Goal: Obtain resource: Obtain resource

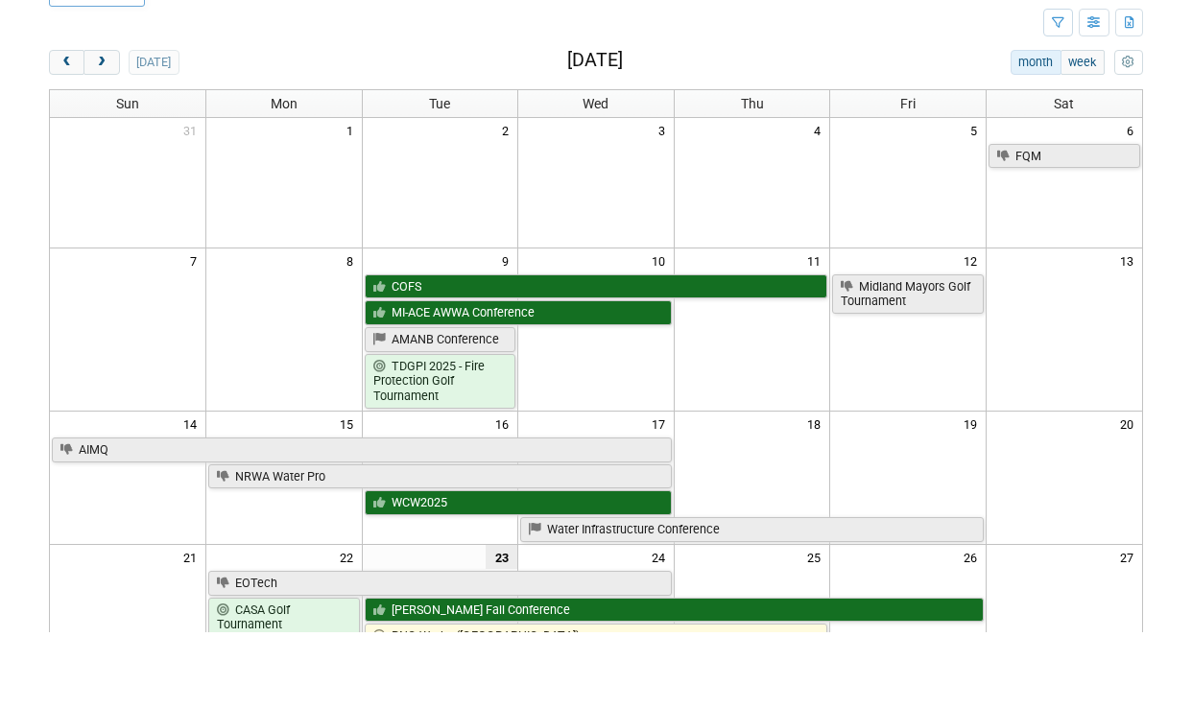
scroll to position [95, 0]
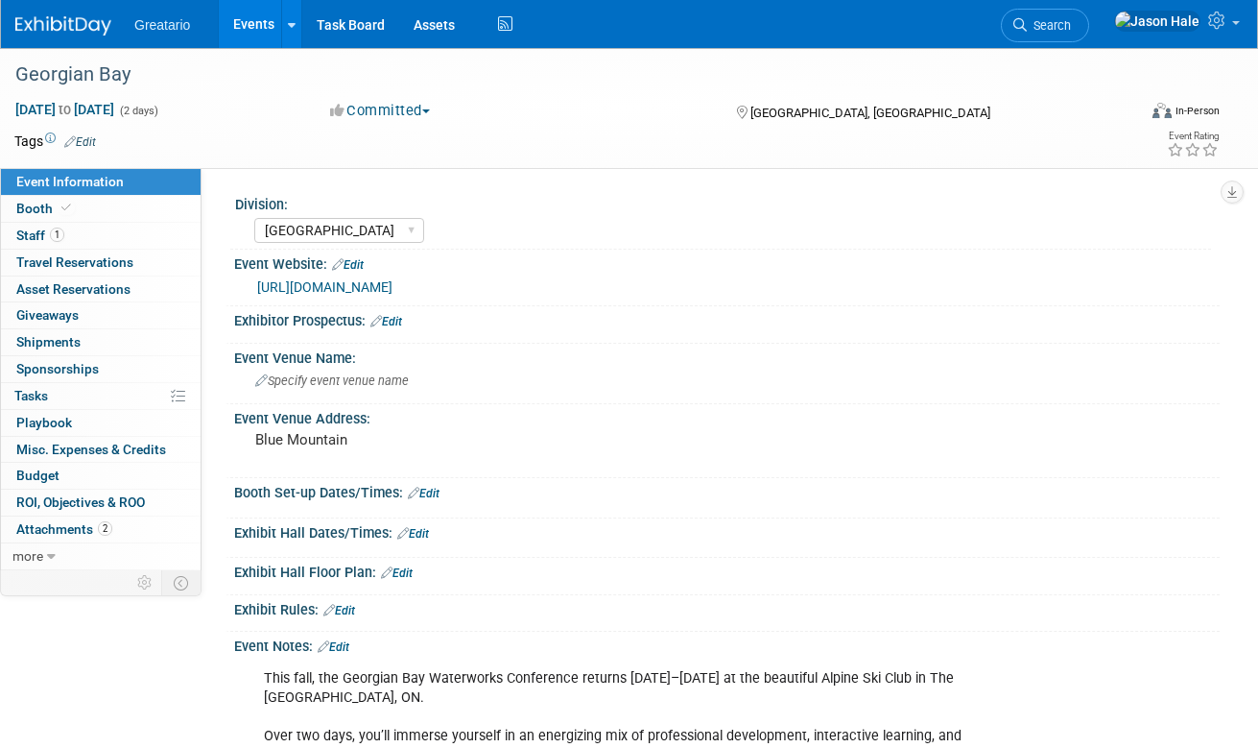
select select "[GEOGRAPHIC_DATA]"
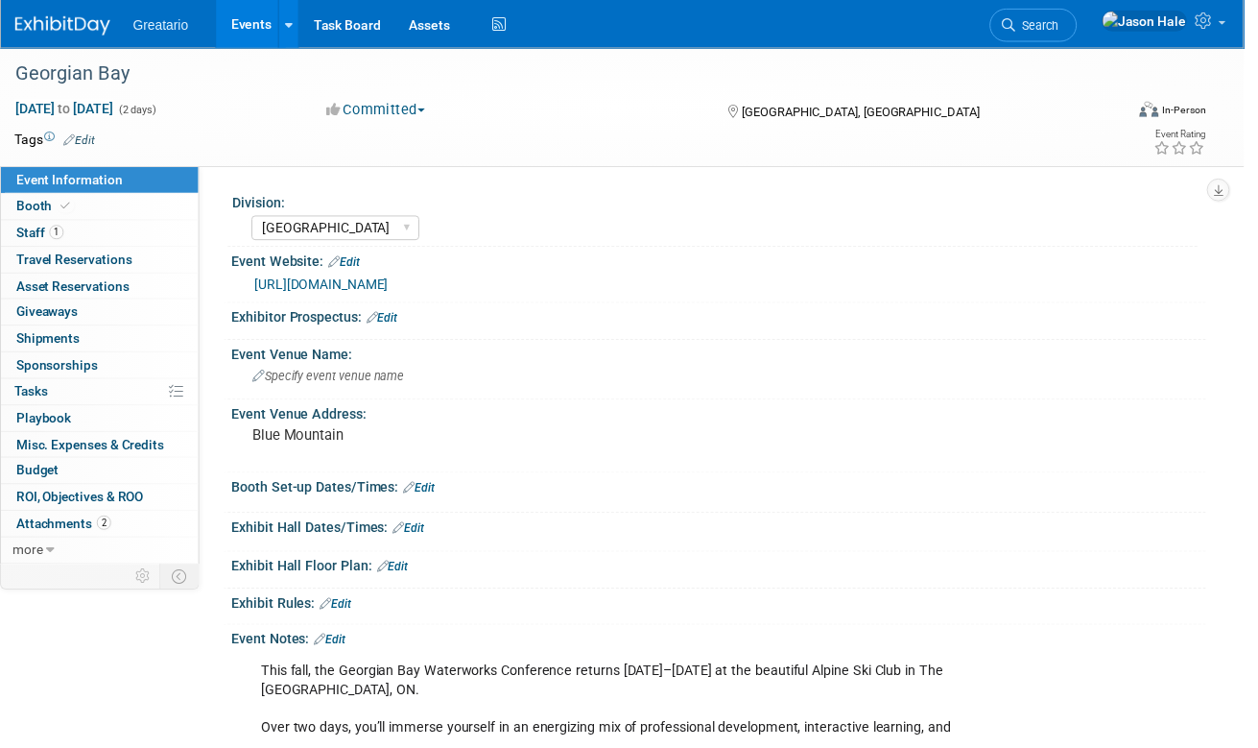
click at [253, 10] on link "Events" at bounding box center [254, 24] width 70 height 48
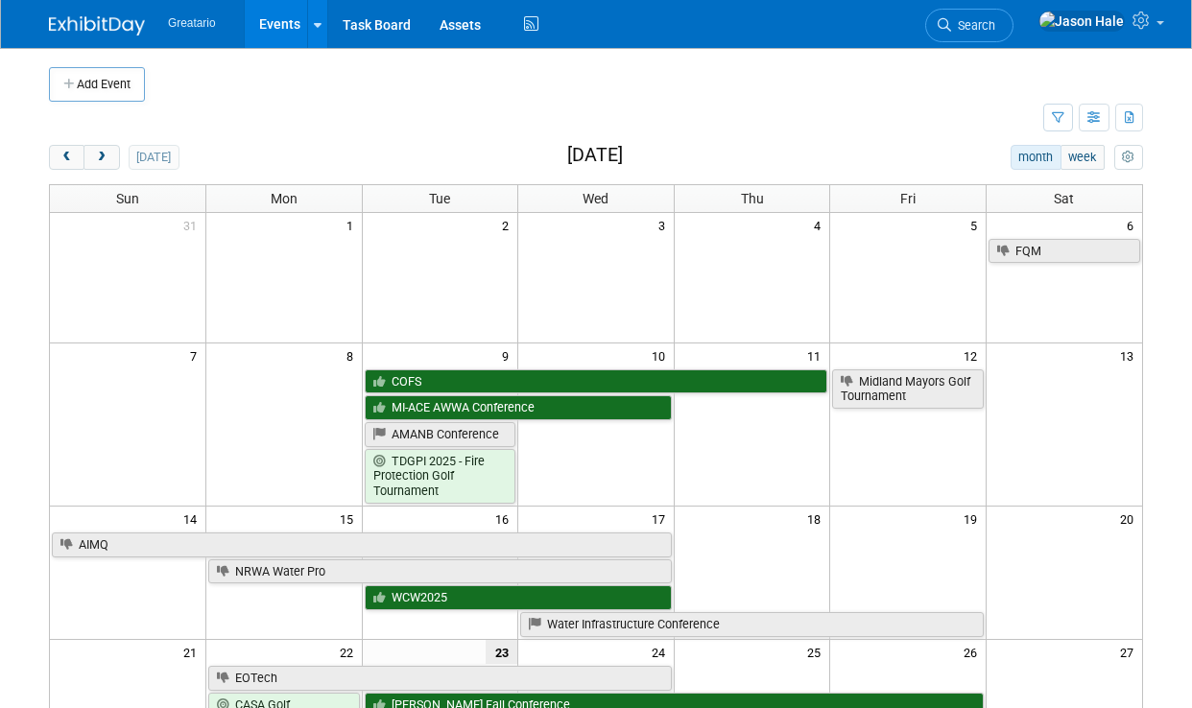
click at [60, 147] on button "prev" at bounding box center [67, 157] width 36 height 25
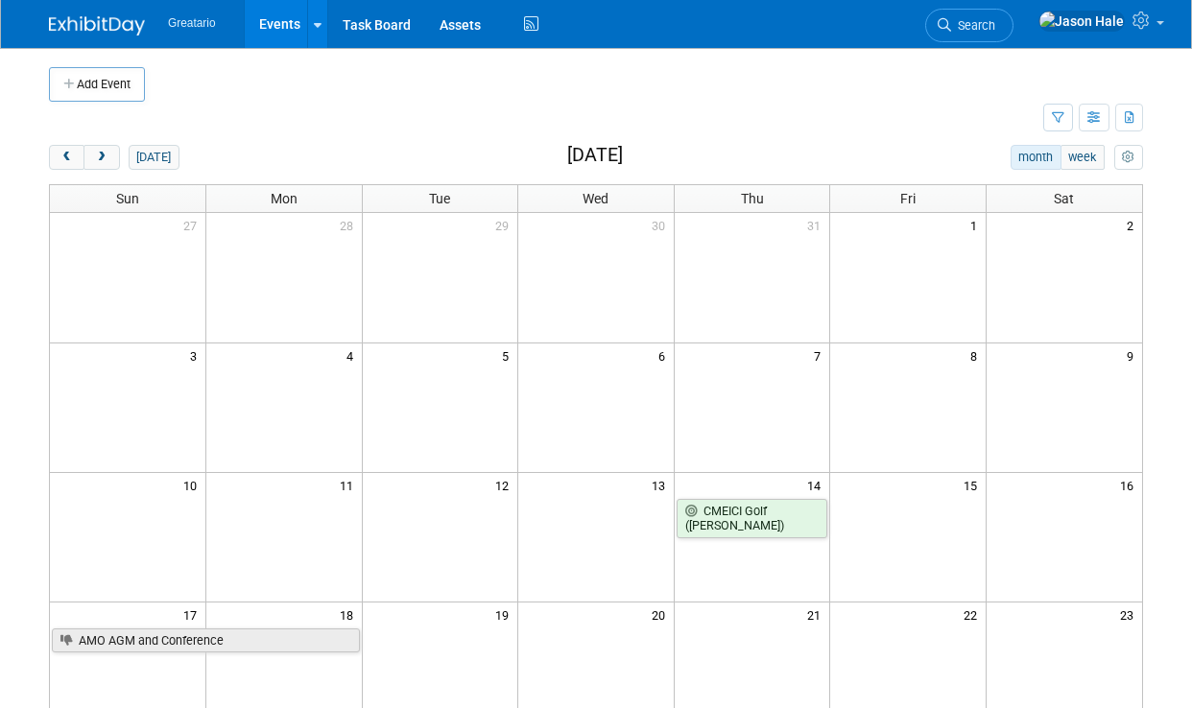
click at [60, 147] on button "prev" at bounding box center [67, 157] width 36 height 25
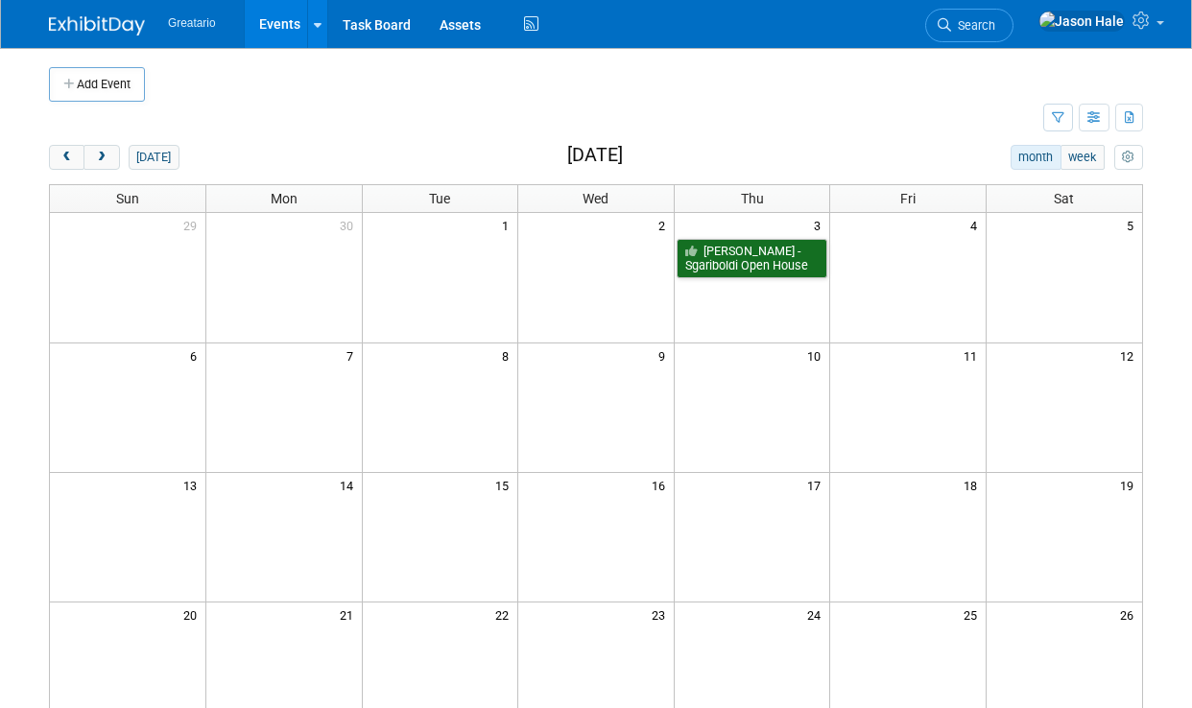
click at [69, 139] on div "Add Event New Event Duplicate Event Warning There is another event in your work…" at bounding box center [596, 540] width 1123 height 985
click at [69, 138] on div "Add Event New Event Duplicate Event Warning There is another event in your work…" at bounding box center [596, 540] width 1123 height 985
click at [68, 145] on button "prev" at bounding box center [67, 157] width 36 height 25
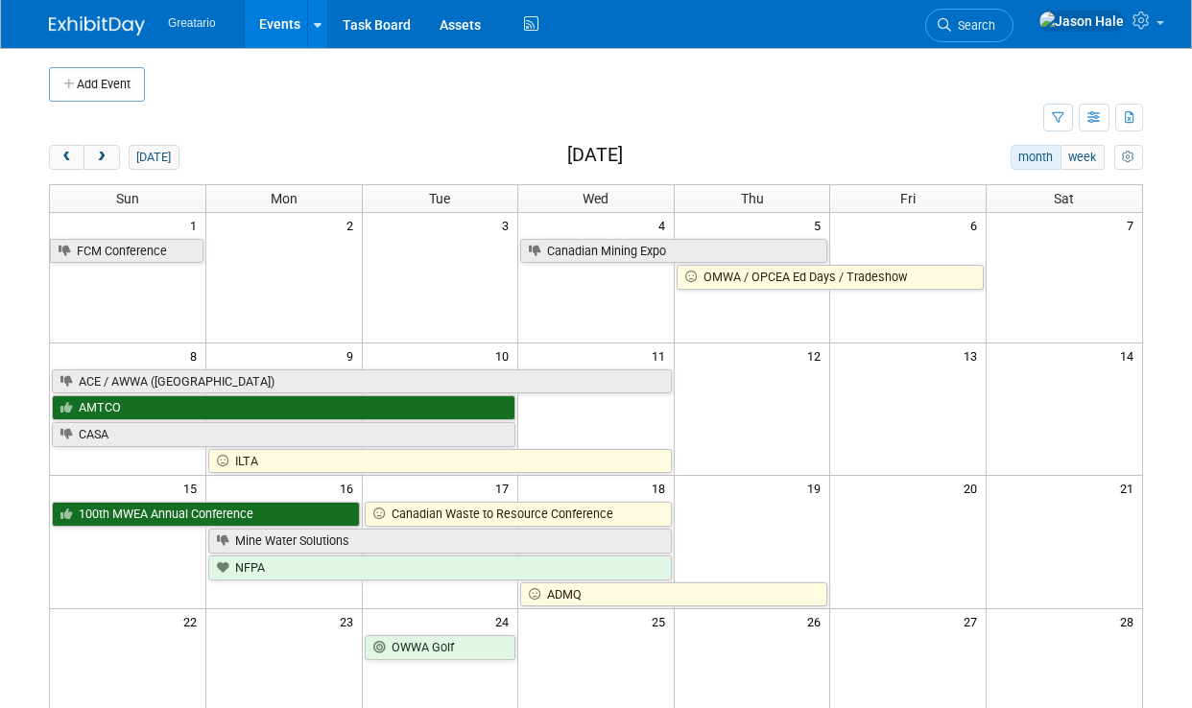
click at [67, 145] on button "prev" at bounding box center [67, 157] width 36 height 25
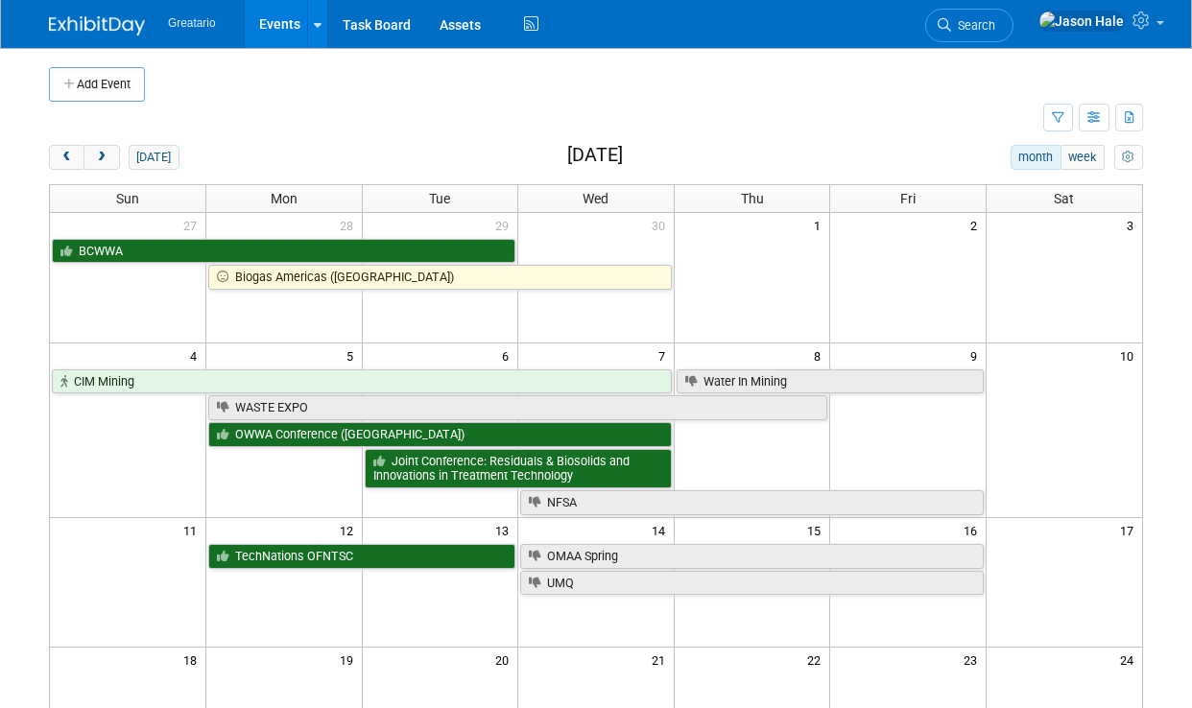
click at [78, 151] on button "prev" at bounding box center [67, 157] width 36 height 25
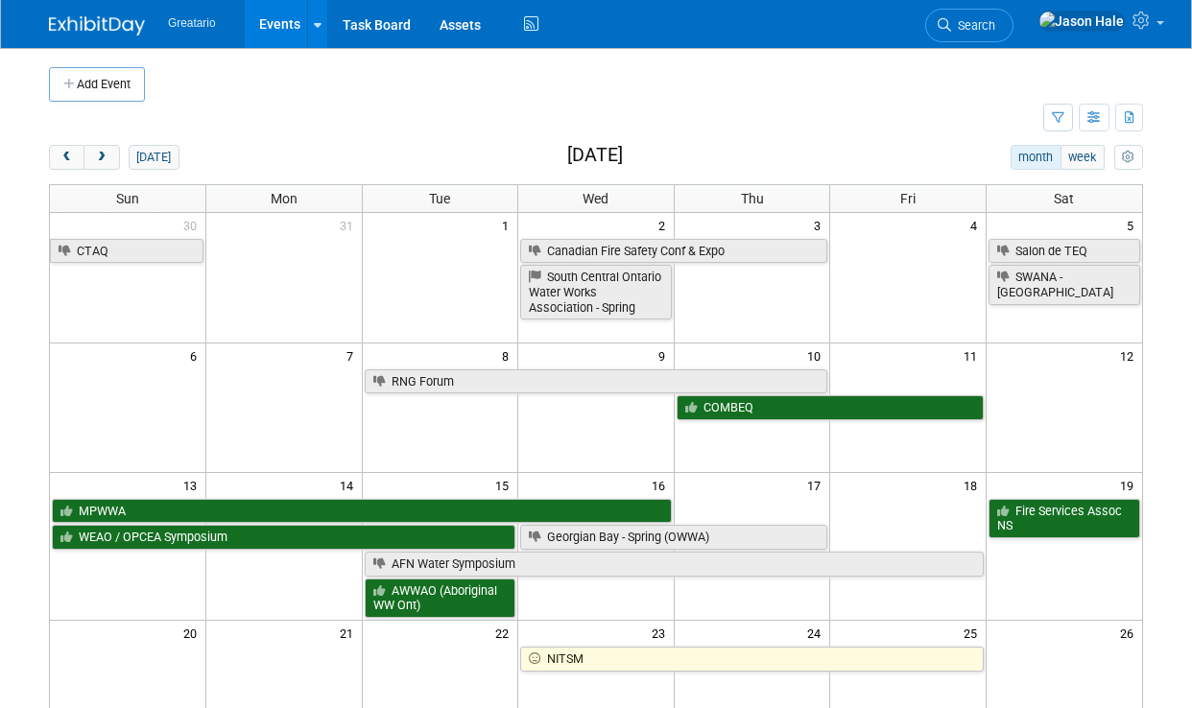
click at [78, 151] on button "prev" at bounding box center [67, 157] width 36 height 25
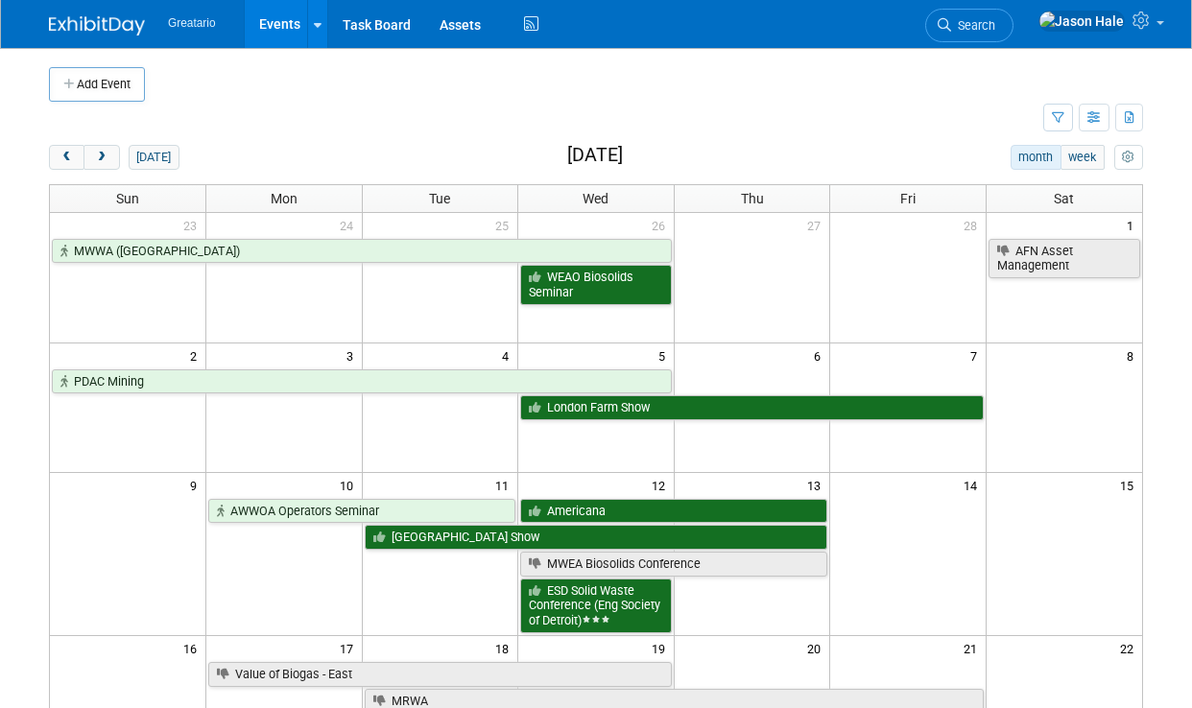
click at [82, 152] on button "prev" at bounding box center [67, 157] width 36 height 25
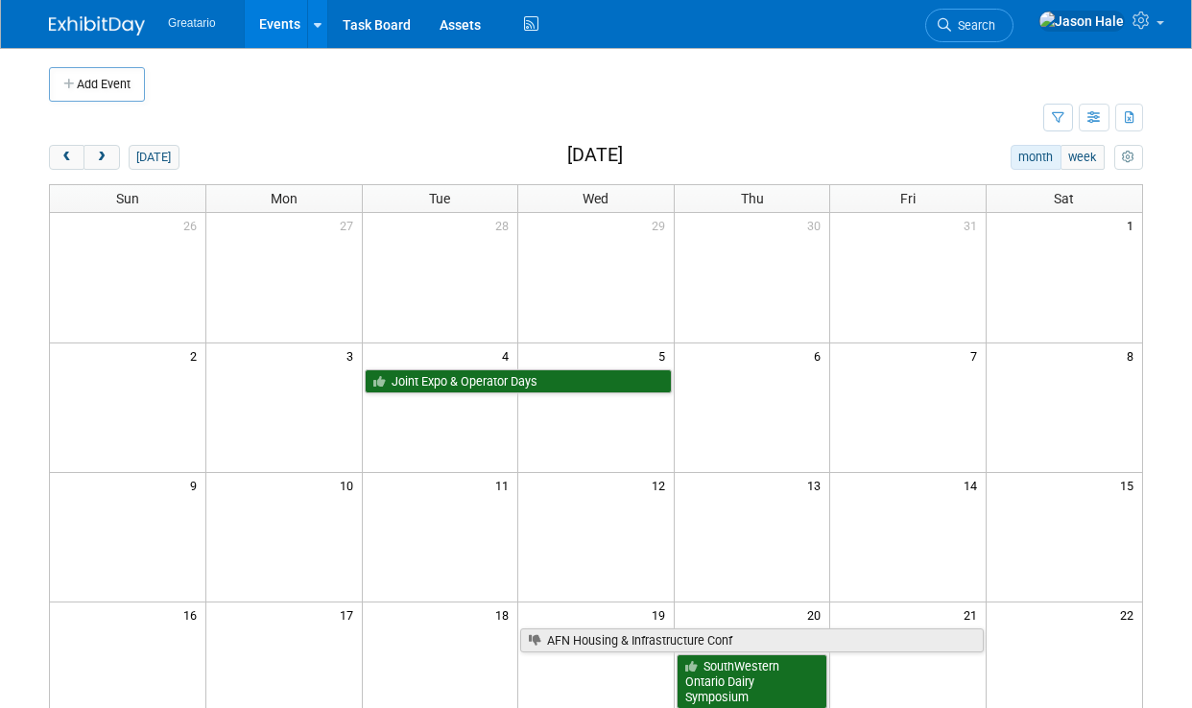
click at [62, 152] on span "prev" at bounding box center [66, 158] width 14 height 12
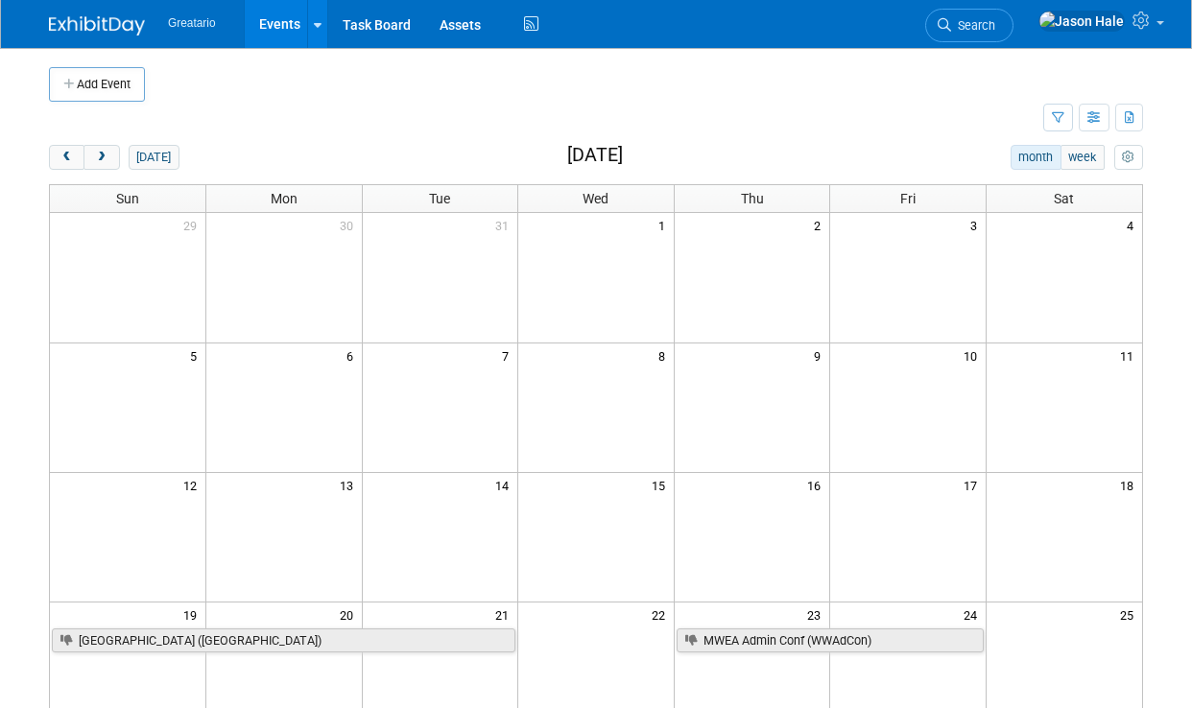
click at [61, 152] on span "prev" at bounding box center [66, 158] width 14 height 12
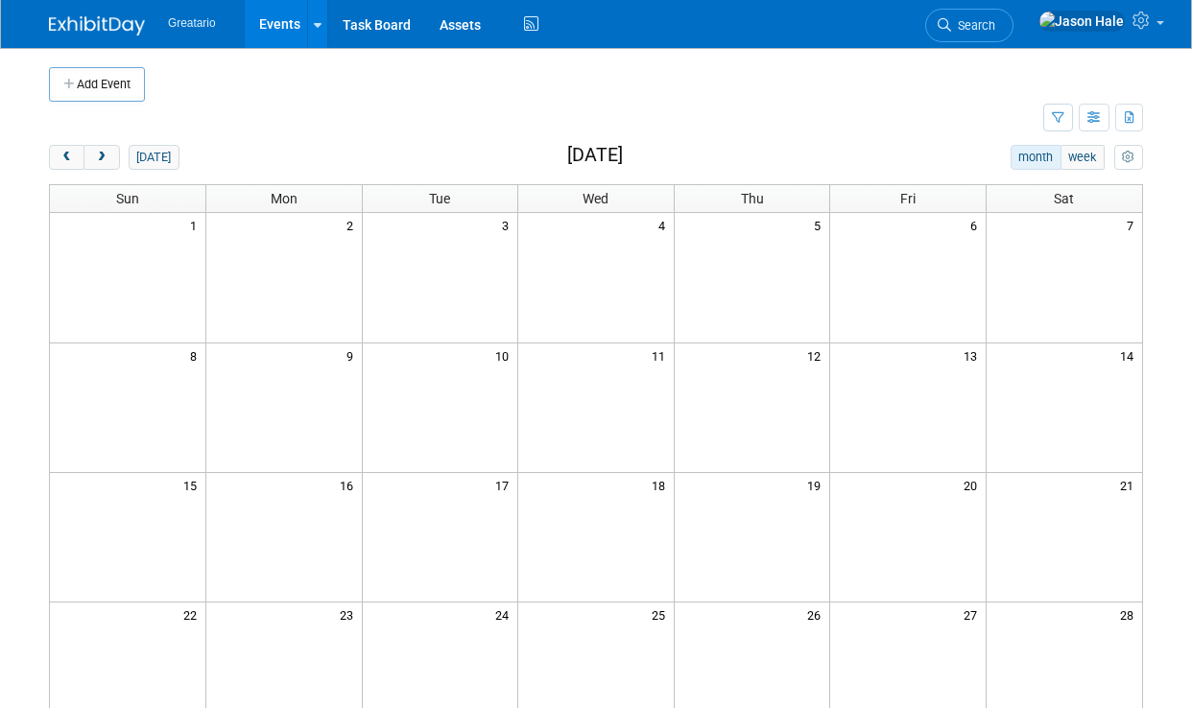
click at [74, 145] on button "prev" at bounding box center [67, 157] width 36 height 25
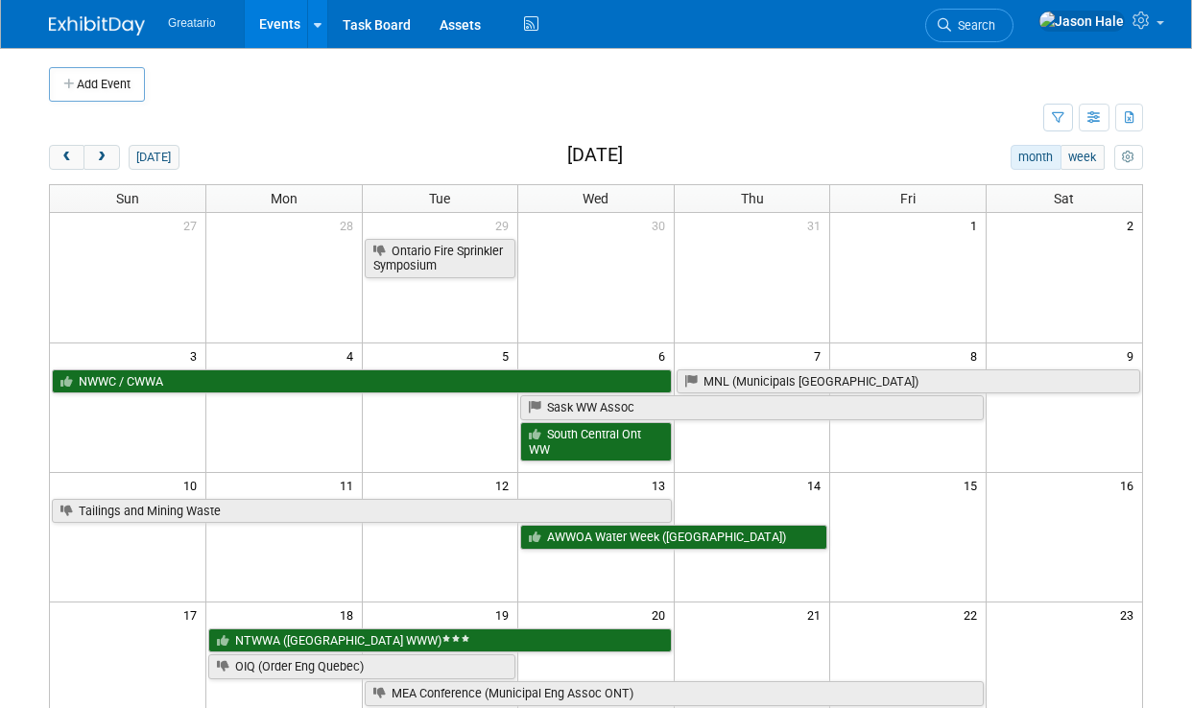
click at [69, 152] on span "prev" at bounding box center [66, 158] width 14 height 12
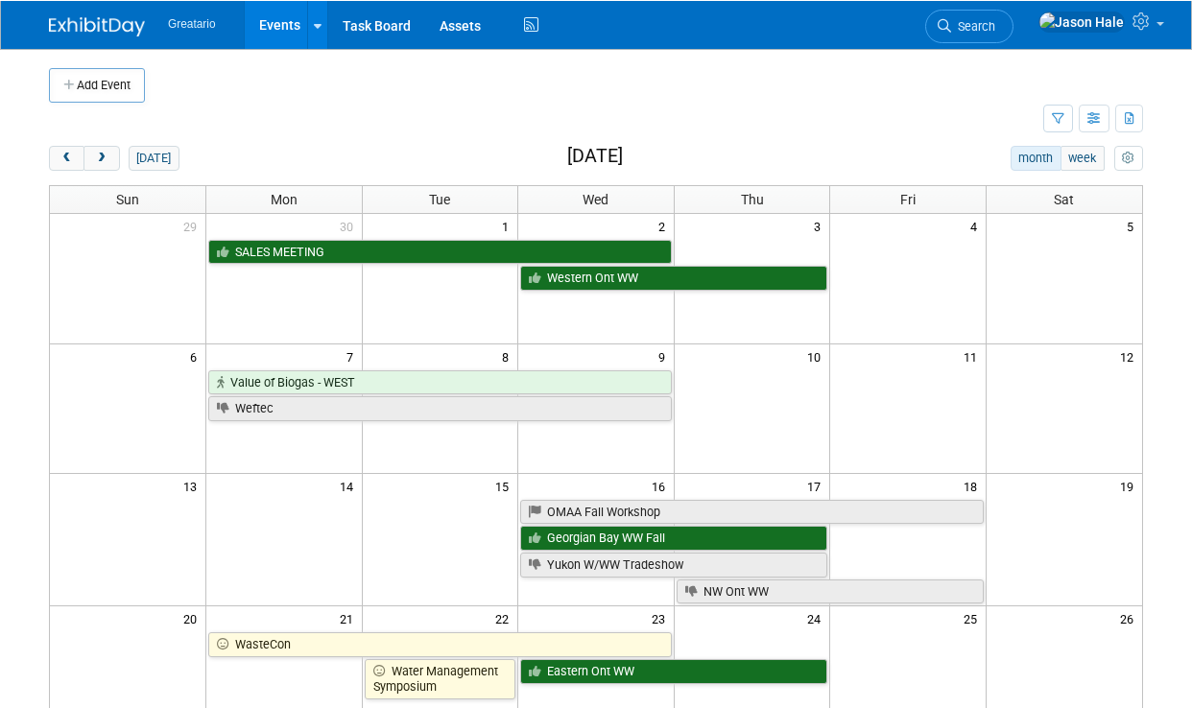
click at [67, 147] on button "prev" at bounding box center [67, 157] width 36 height 25
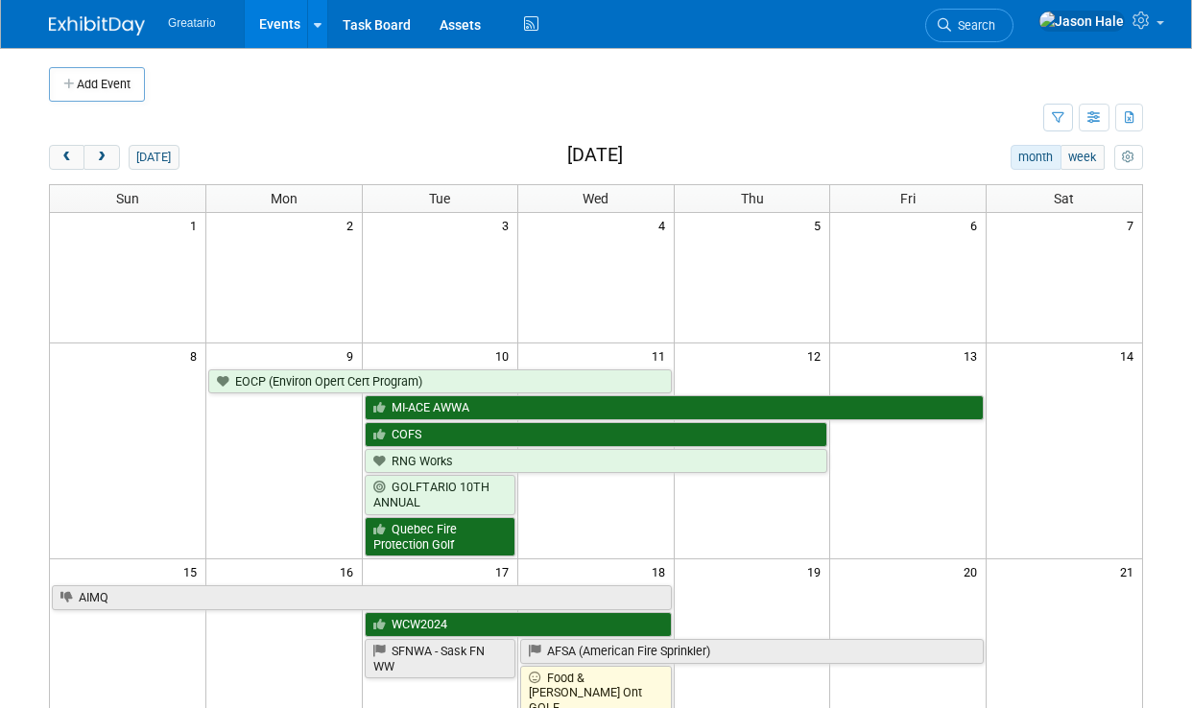
click at [68, 145] on button "prev" at bounding box center [67, 157] width 36 height 25
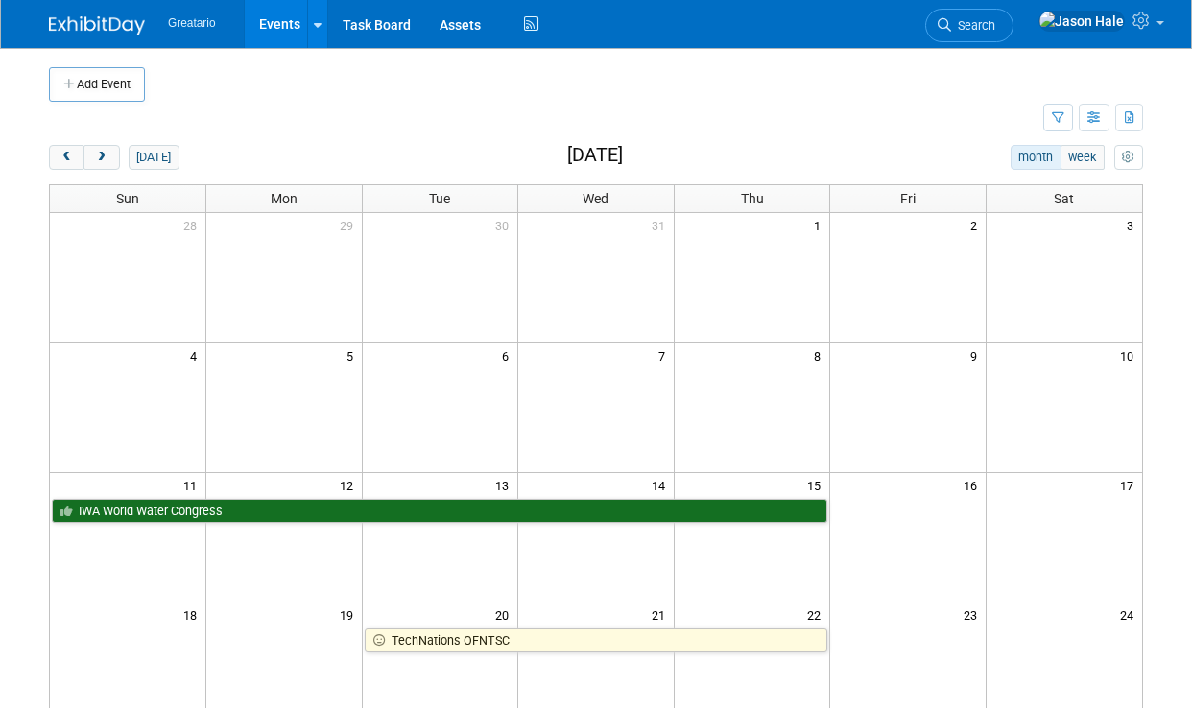
click at [70, 148] on button "prev" at bounding box center [67, 157] width 36 height 25
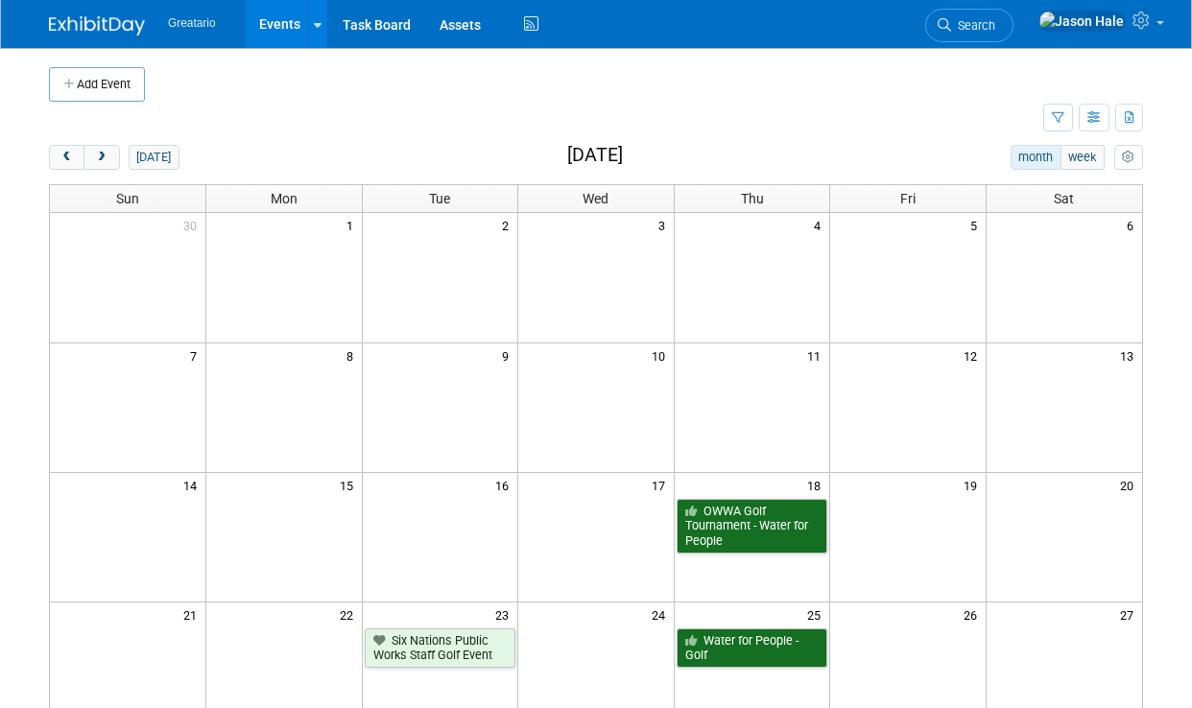
click at [101, 147] on button "next" at bounding box center [101, 157] width 36 height 25
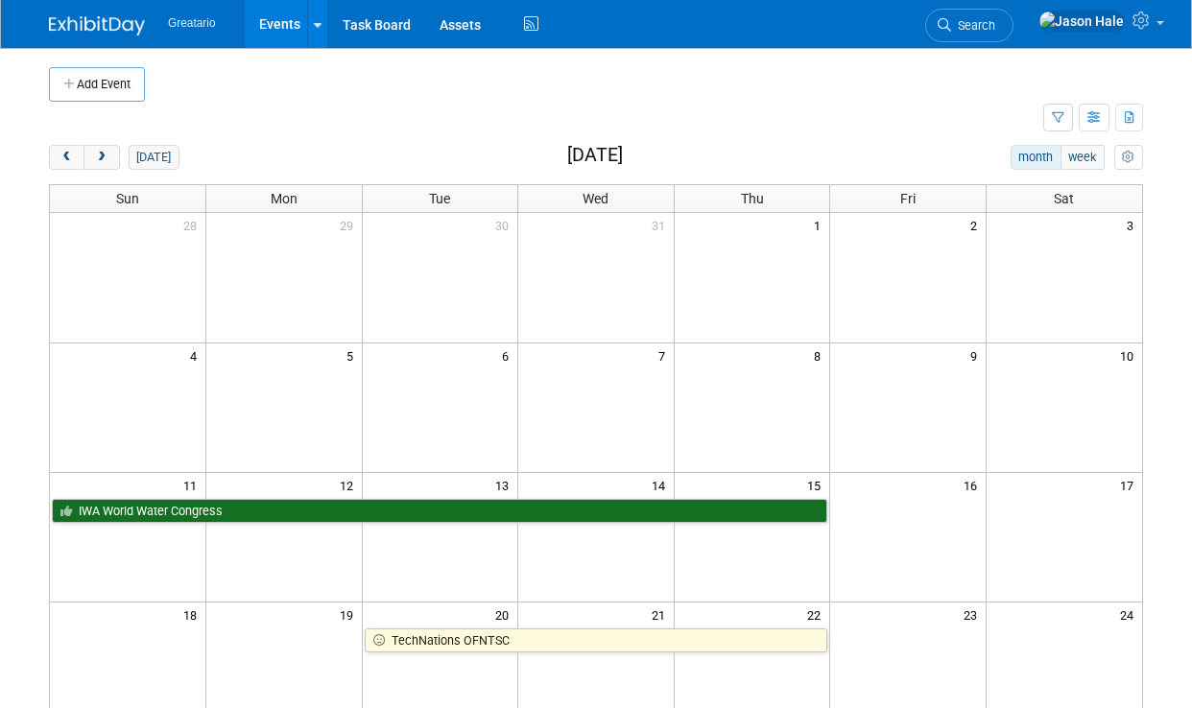
click at [100, 146] on button "next" at bounding box center [101, 157] width 36 height 25
click at [112, 148] on button "next" at bounding box center [101, 157] width 36 height 25
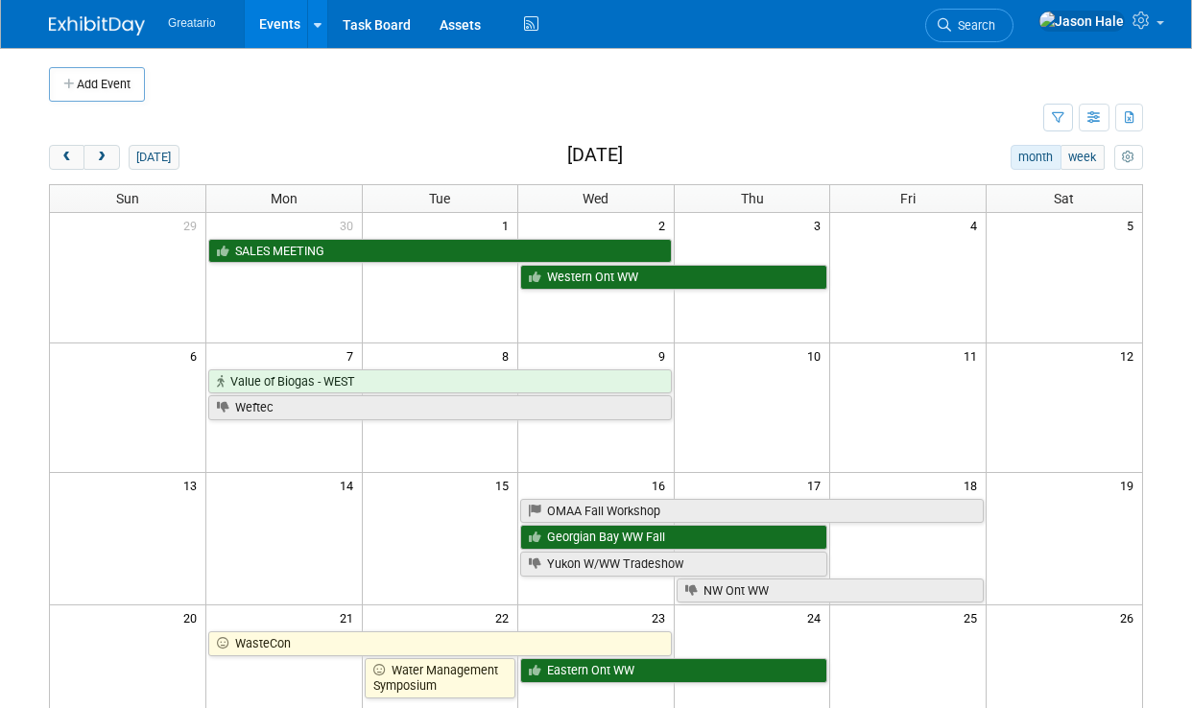
click at [109, 145] on button "next" at bounding box center [101, 157] width 36 height 25
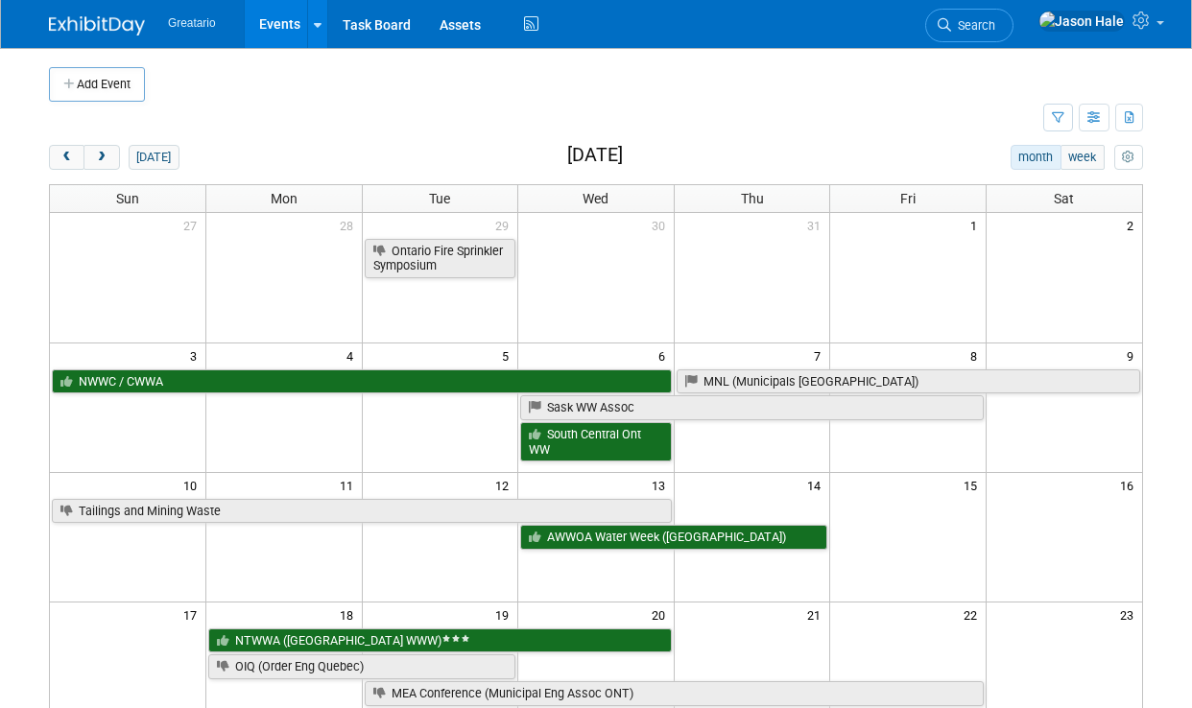
click at [108, 145] on button "next" at bounding box center [101, 157] width 36 height 25
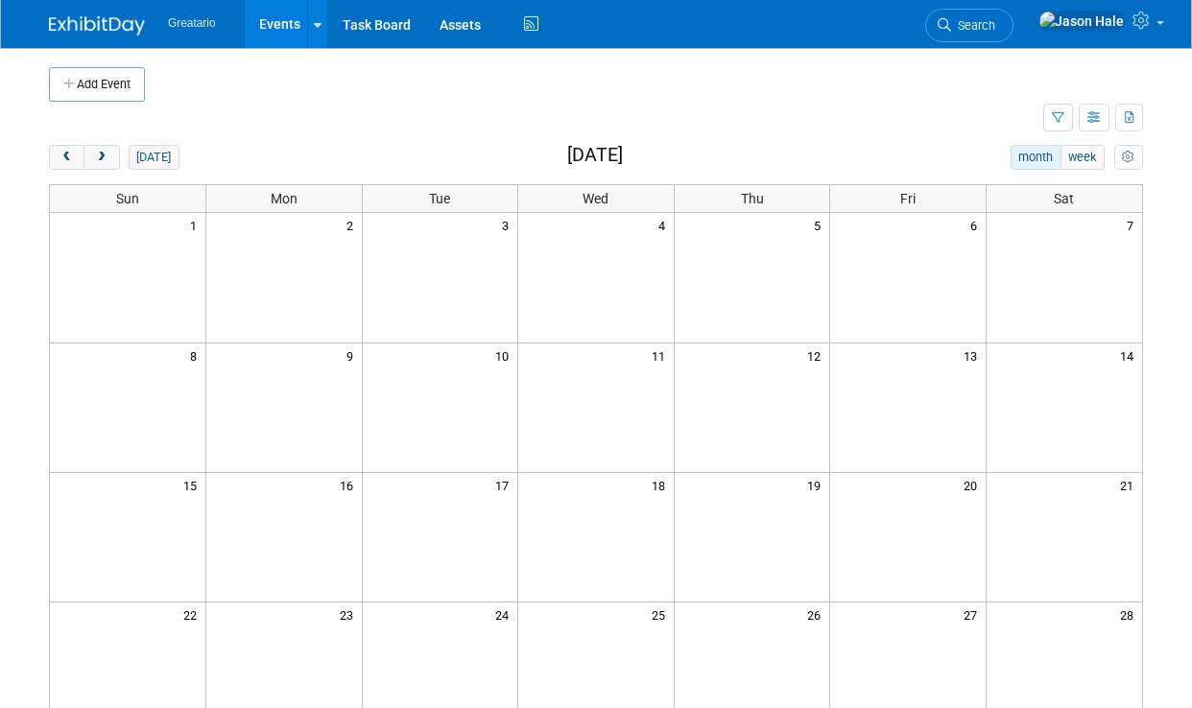
click at [112, 147] on button "next" at bounding box center [101, 157] width 36 height 25
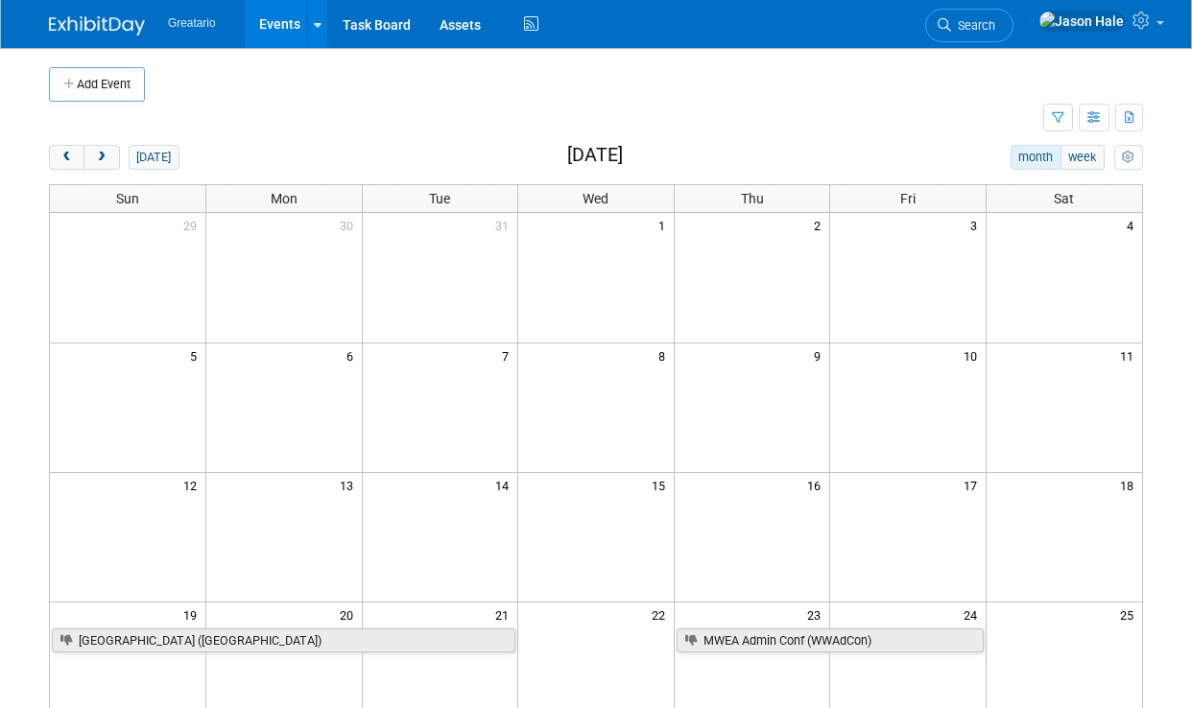
click at [112, 147] on button "next" at bounding box center [101, 157] width 36 height 25
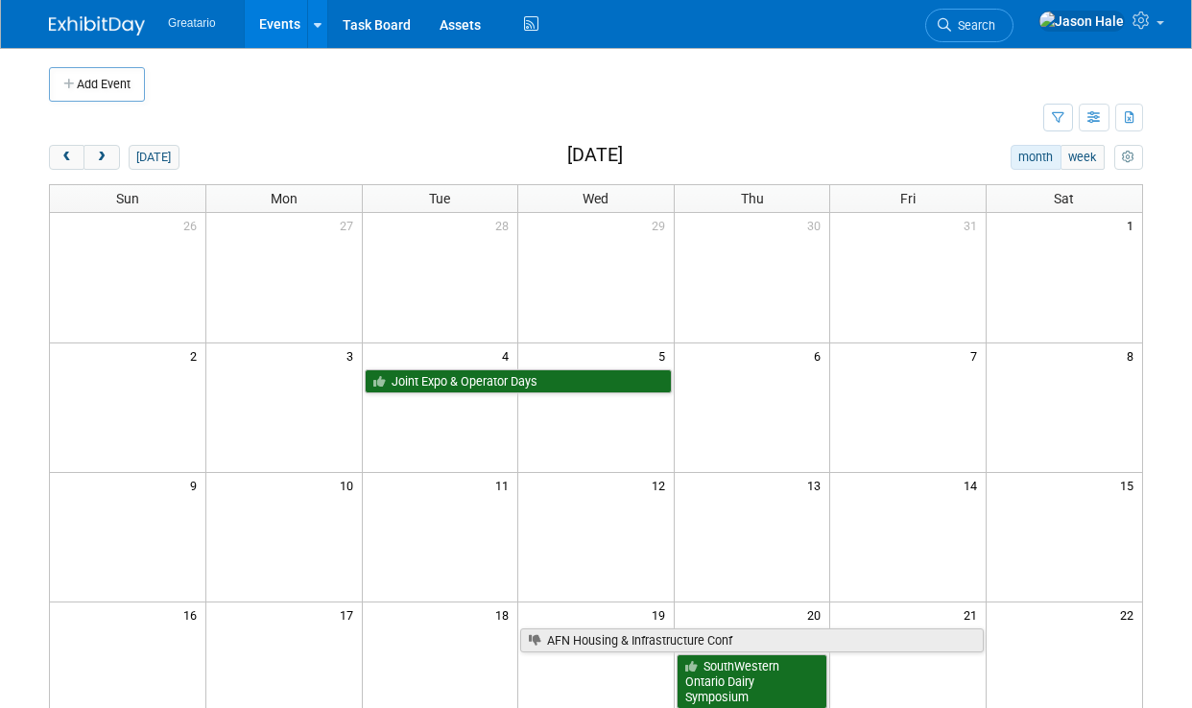
click at [111, 145] on button "next" at bounding box center [101, 157] width 36 height 25
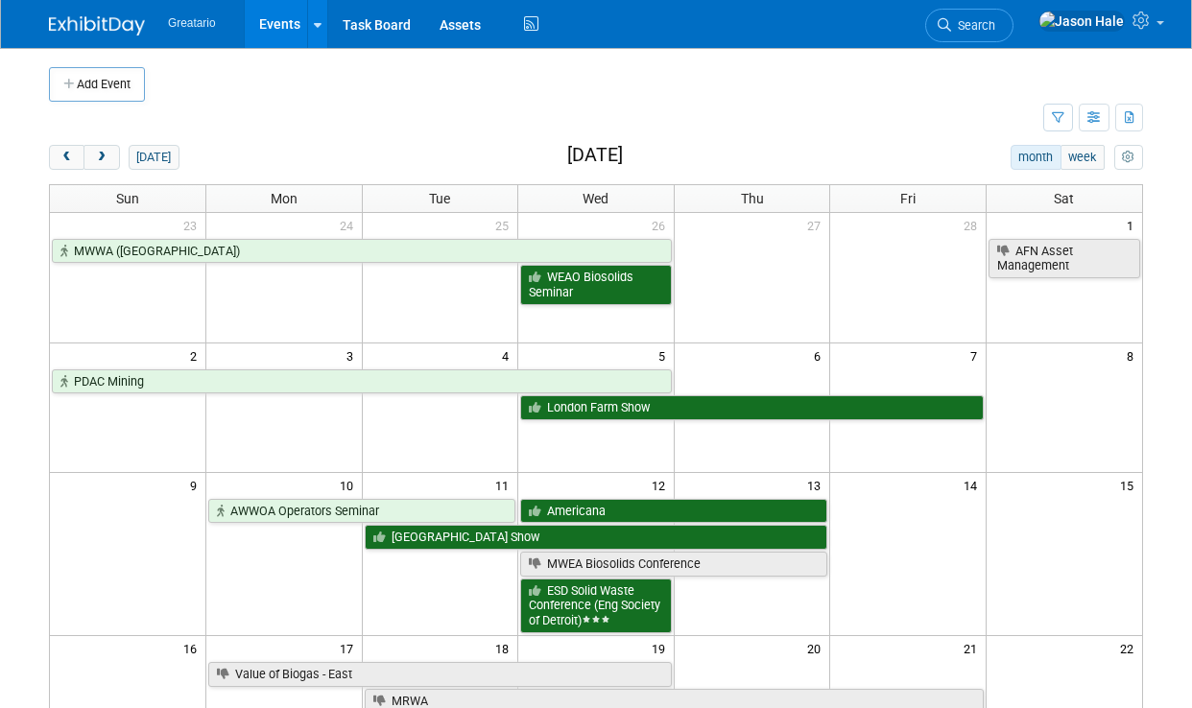
click at [105, 162] on button "next" at bounding box center [101, 157] width 36 height 25
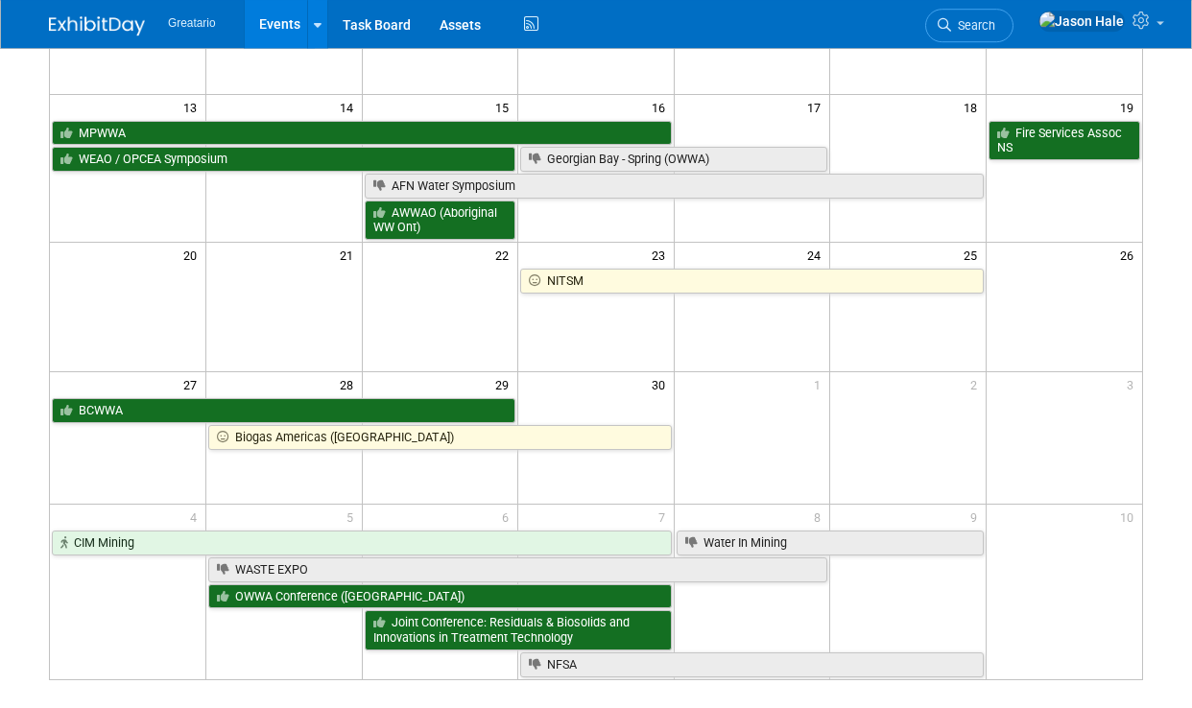
scroll to position [378, 0]
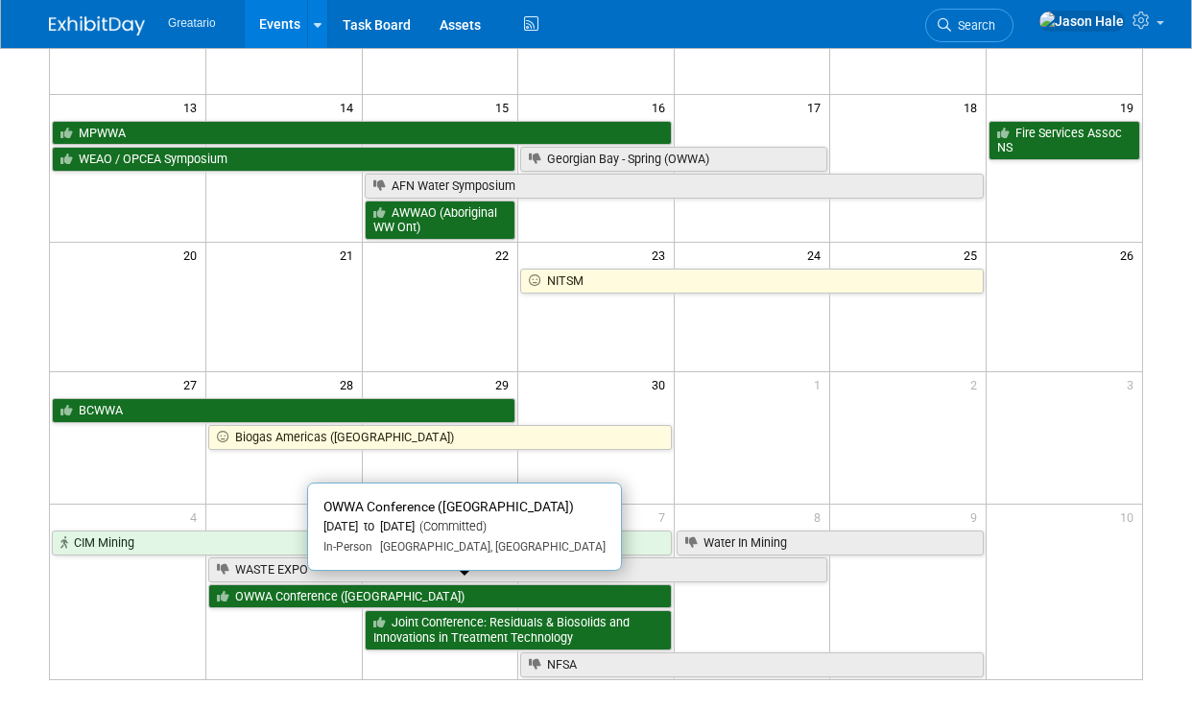
click at [338, 588] on link "OWWA Conference (Blue Mountain)" at bounding box center [440, 596] width 464 height 25
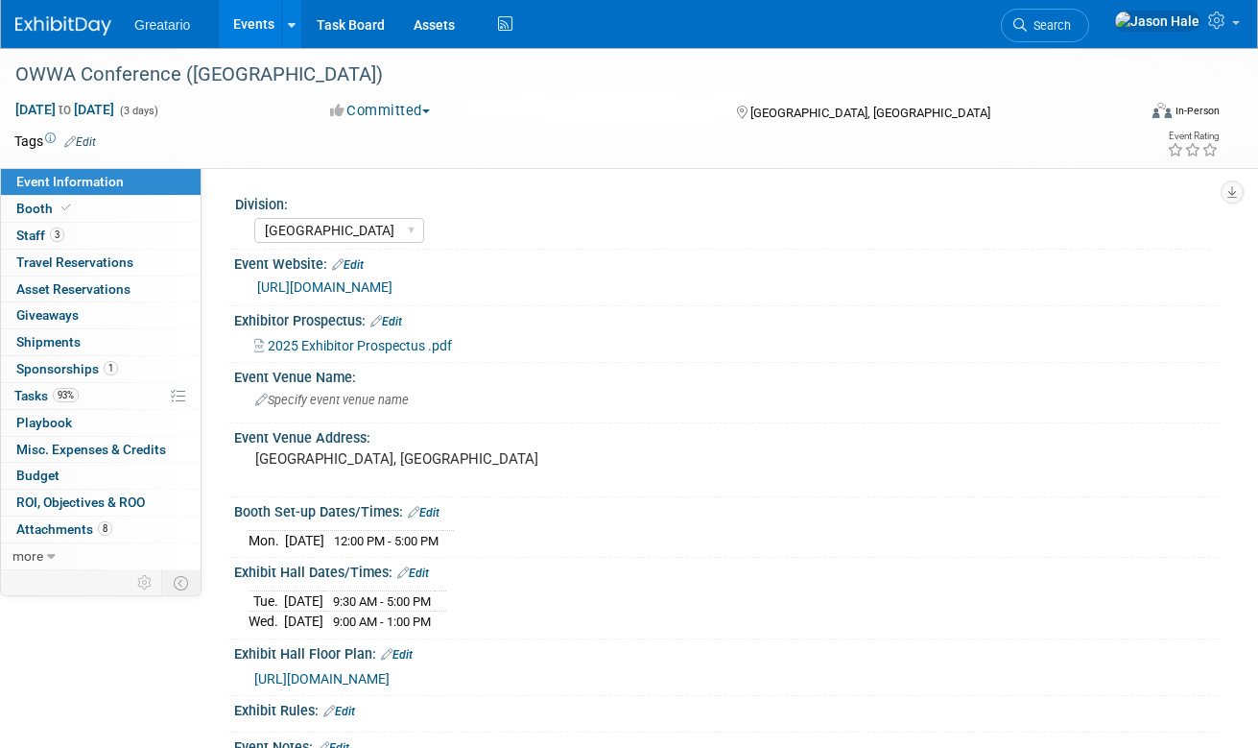
select select "[GEOGRAPHIC_DATA]"
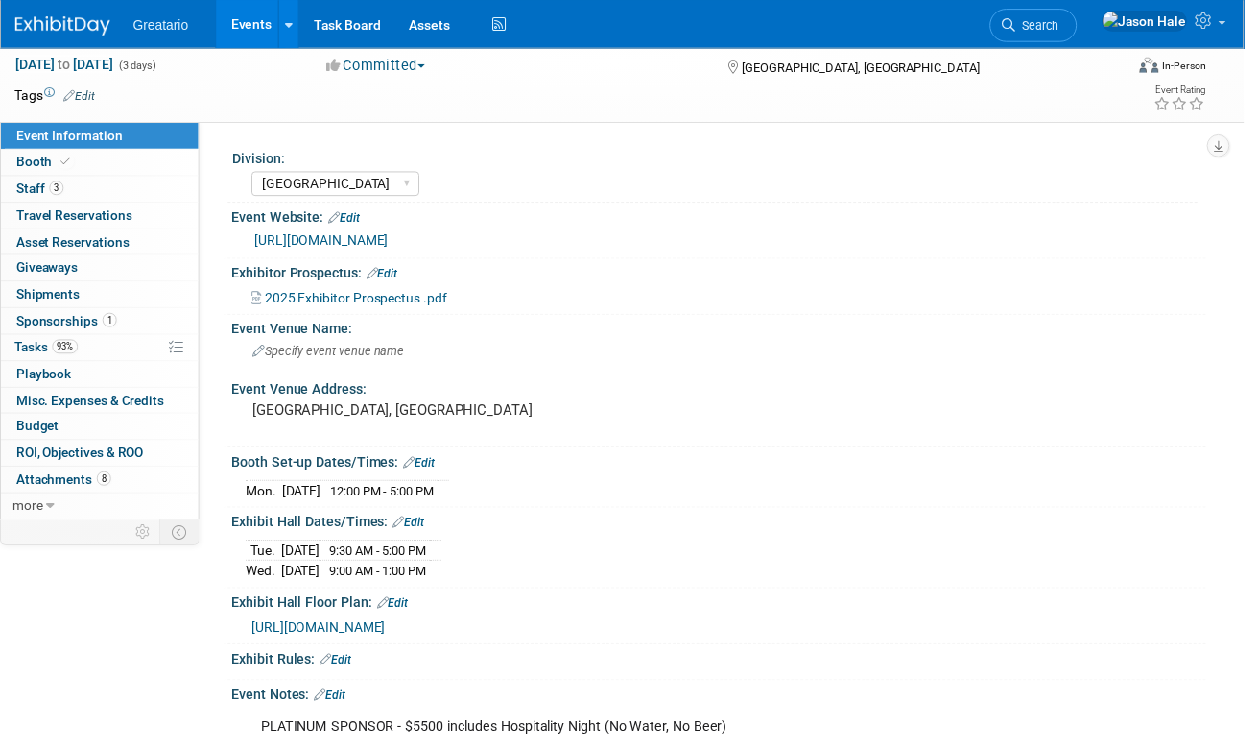
scroll to position [45, 0]
click at [392, 234] on link "https://owwa.ca/events-list.html/event-info/details/id/184" at bounding box center [324, 241] width 135 height 15
click at [393, 293] on span "2025 Exhibitor Prospectus .pdf" at bounding box center [360, 300] width 184 height 15
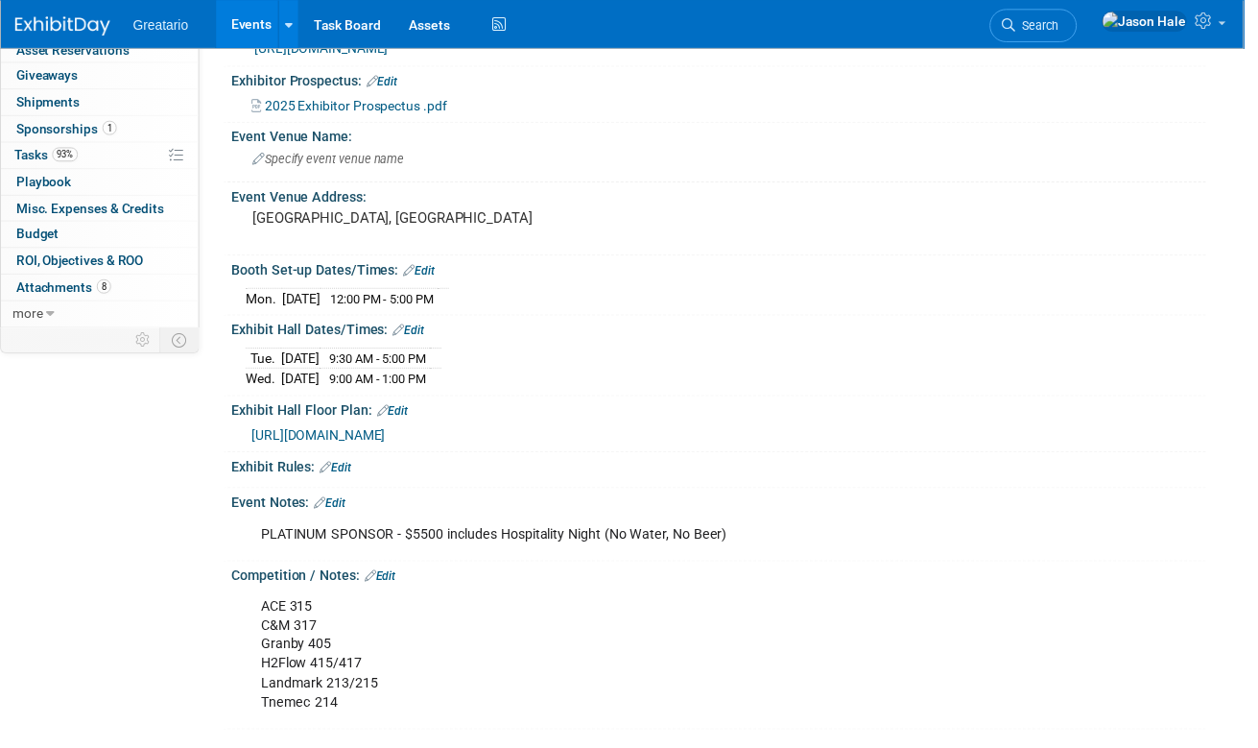
scroll to position [240, 0]
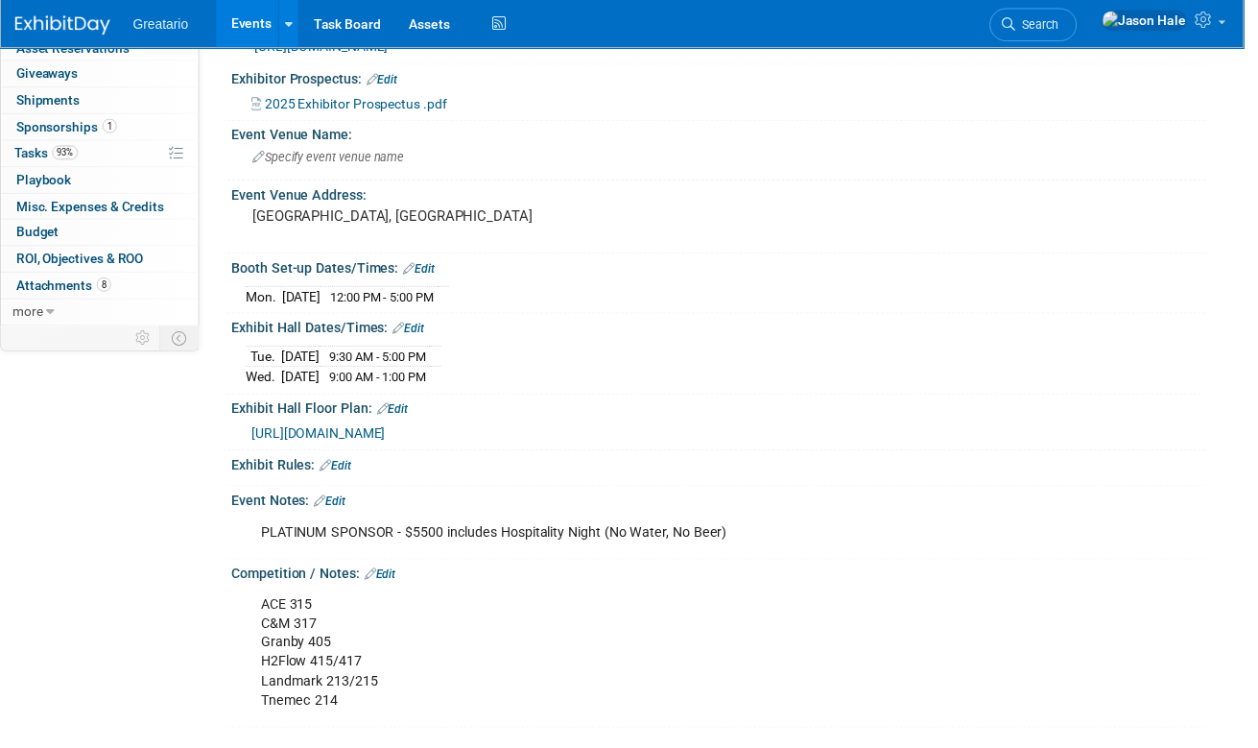
click at [155, 276] on link "8 Attachments 8" at bounding box center [101, 289] width 200 height 26
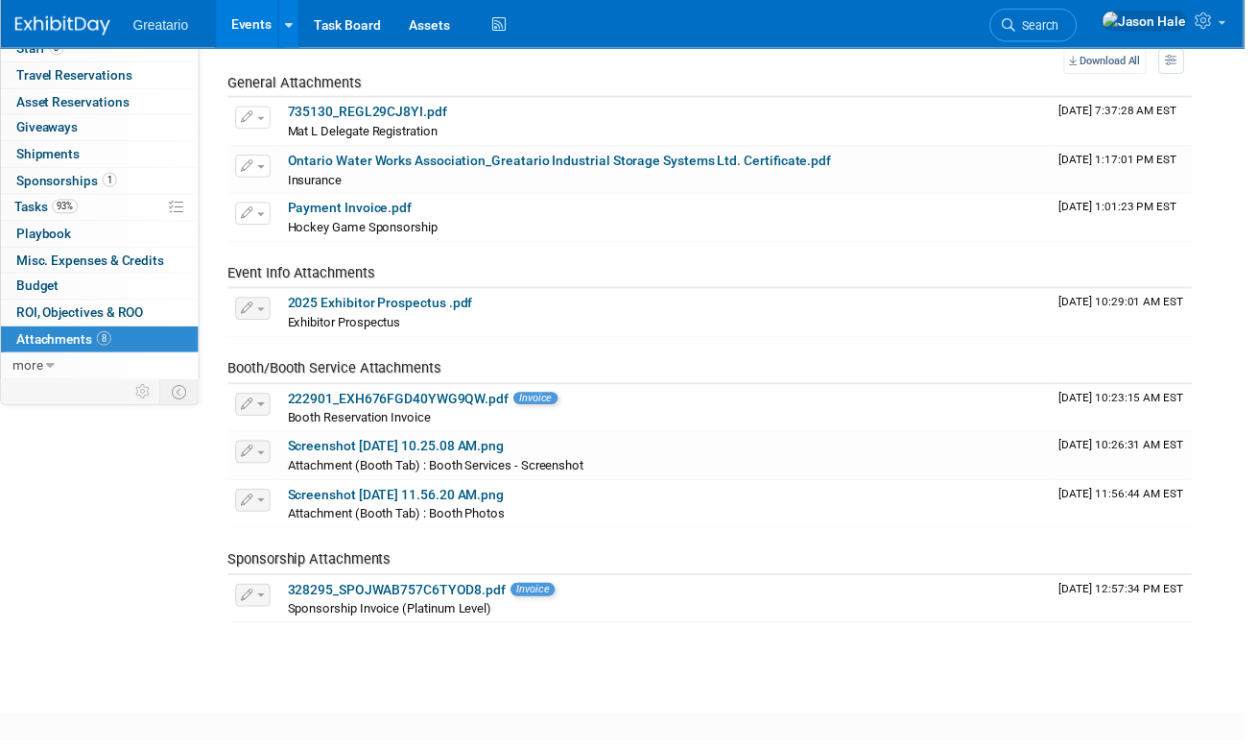
scroll to position [189, 0]
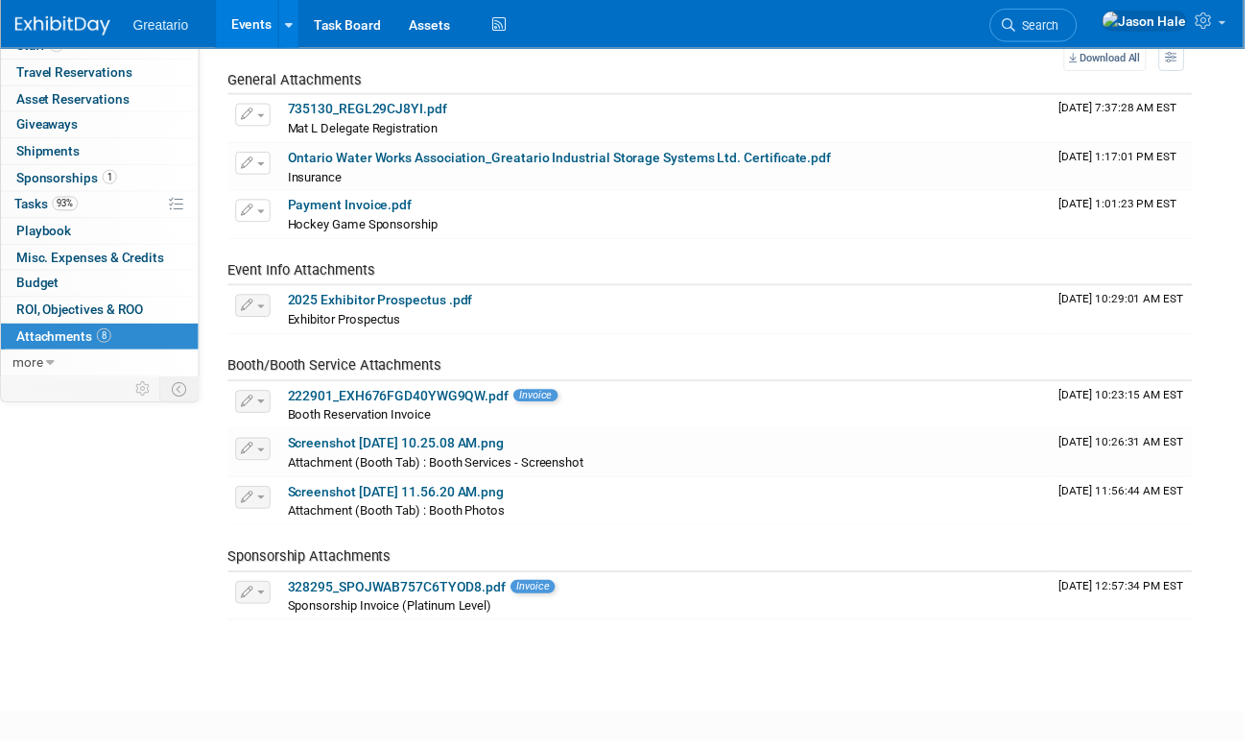
click at [402, 585] on link "328295_SPOJWAB757C6TYOD8.pdf" at bounding box center [401, 592] width 221 height 15
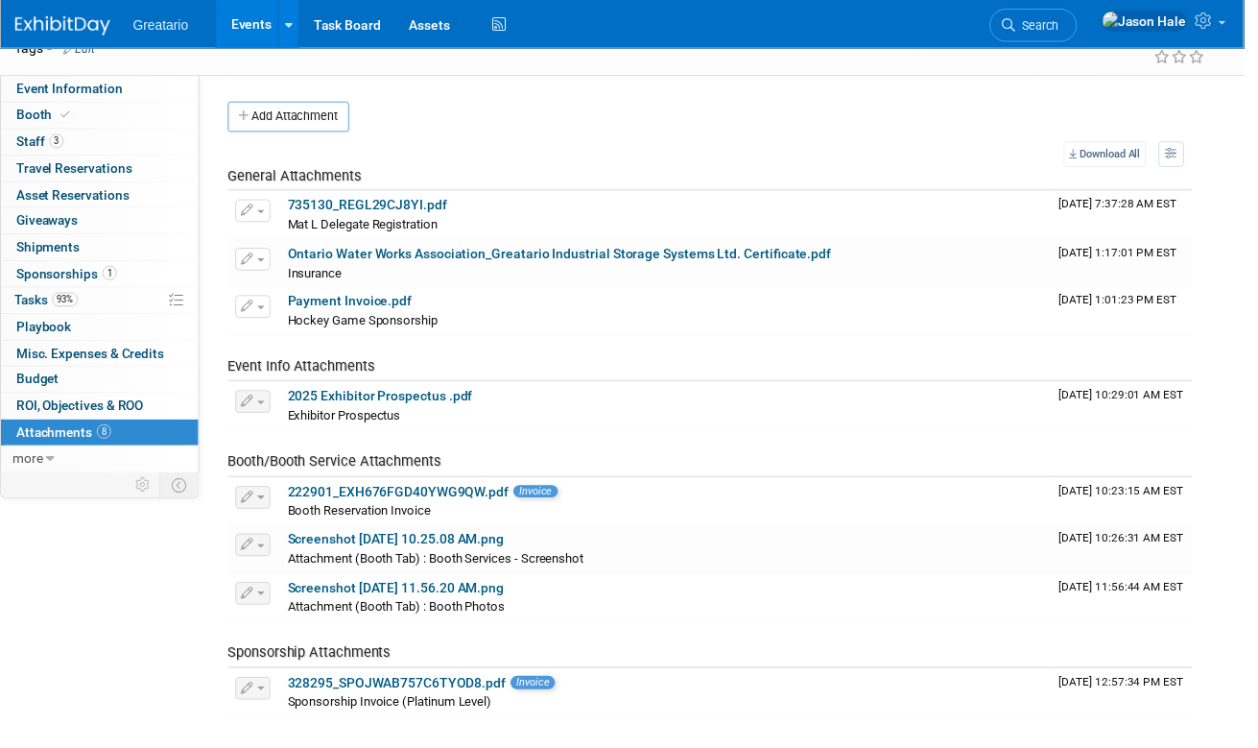
scroll to position [0, 0]
